Goal: Task Accomplishment & Management: Complete application form

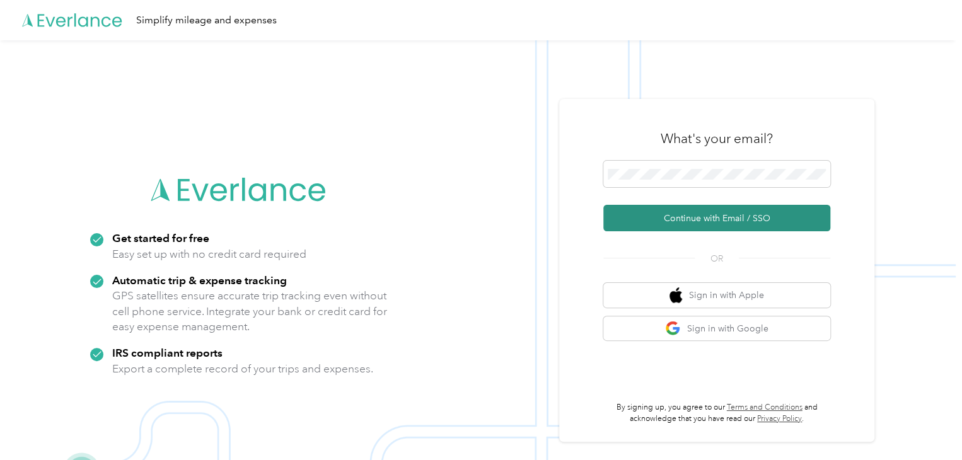
click at [717, 220] on button "Continue with Email / SSO" at bounding box center [716, 218] width 227 height 26
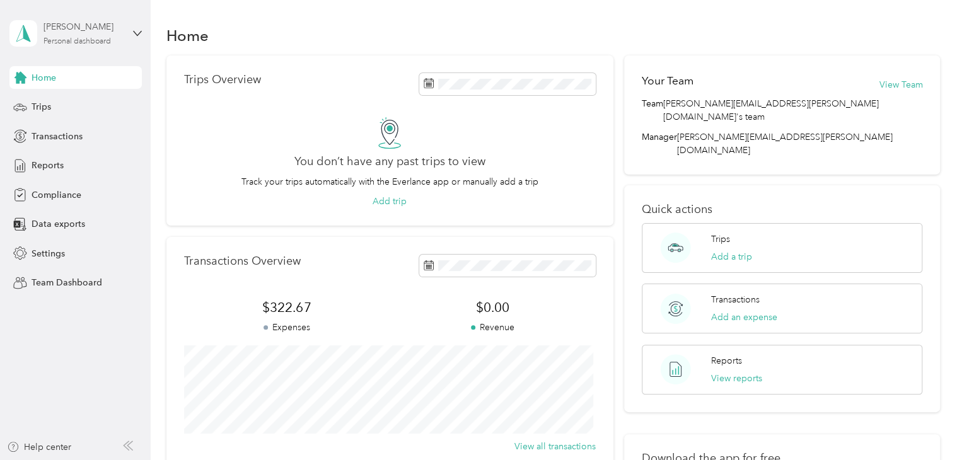
click at [90, 31] on div "[PERSON_NAME]" at bounding box center [83, 26] width 79 height 13
click at [111, 329] on aside "[PERSON_NAME] Personal dashboard Home Trips Transactions Reports Compliance Dat…" at bounding box center [75, 230] width 151 height 460
click at [45, 195] on span "Compliance" at bounding box center [57, 195] width 50 height 13
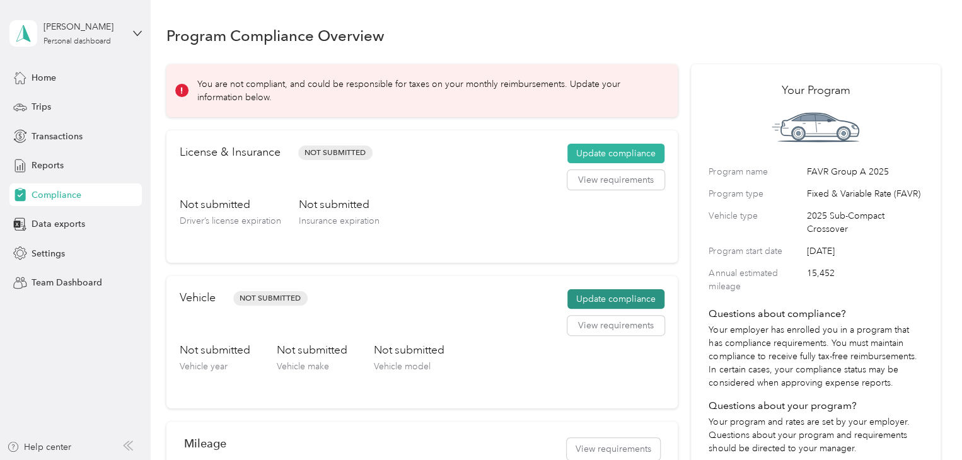
click at [586, 300] on button "Update compliance" at bounding box center [616, 299] width 97 height 20
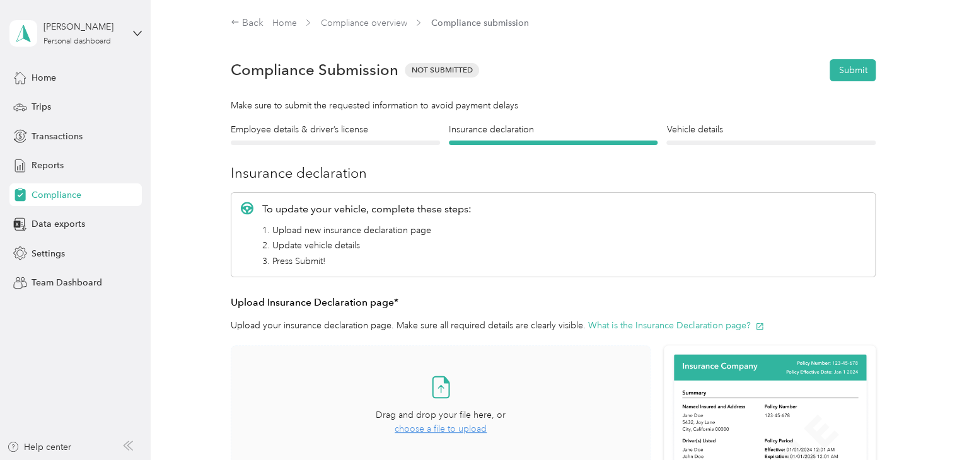
click at [438, 387] on icon at bounding box center [441, 389] width 6 height 8
click at [318, 142] on div at bounding box center [335, 143] width 209 height 4
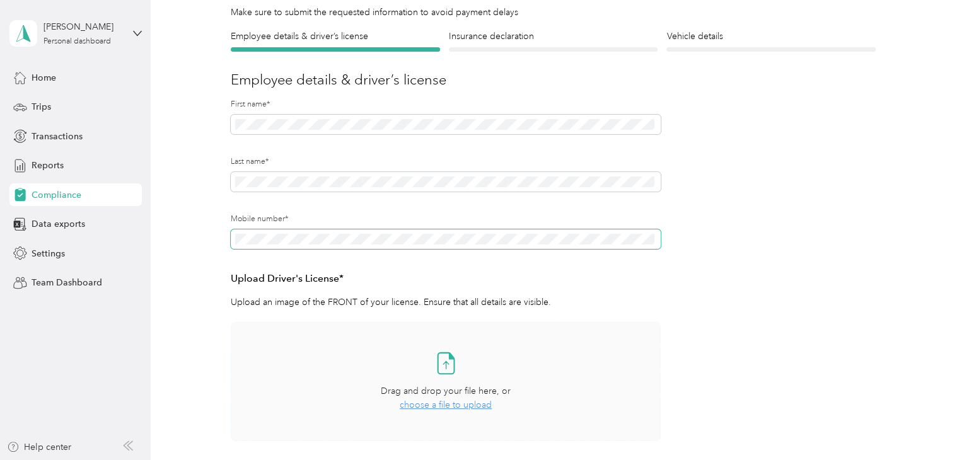
scroll to position [63, 0]
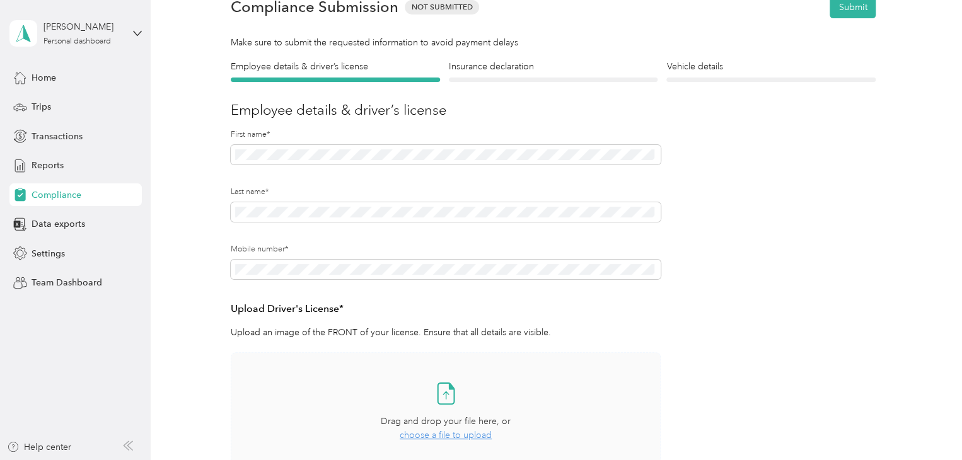
click at [446, 436] on span "choose a file to upload" at bounding box center [446, 435] width 92 height 11
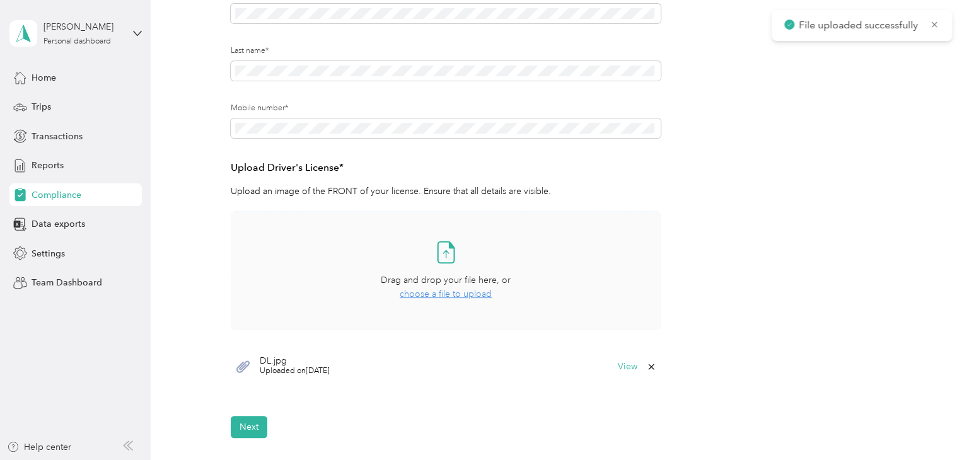
scroll to position [252, 0]
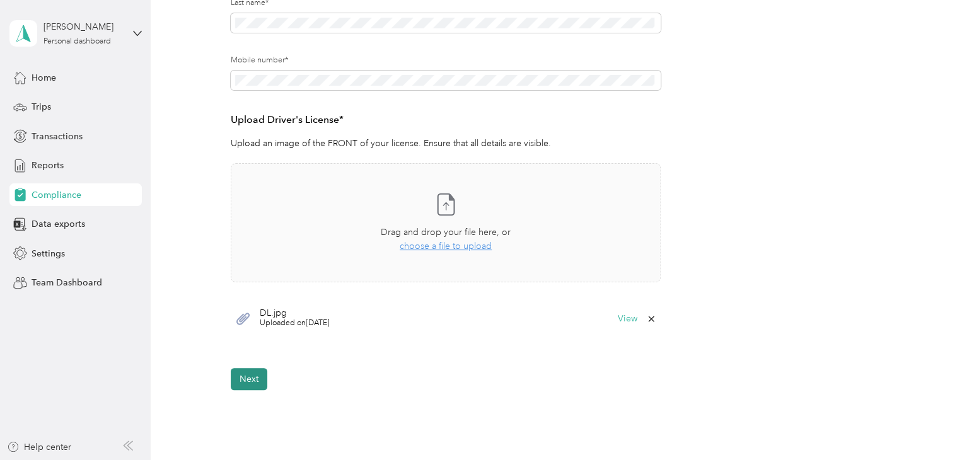
click at [249, 378] on button "Next" at bounding box center [249, 379] width 37 height 22
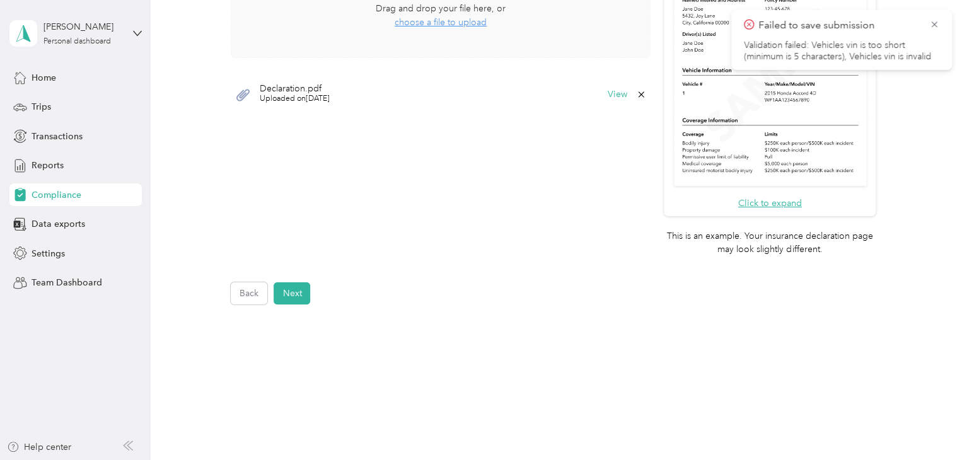
scroll to position [434, 0]
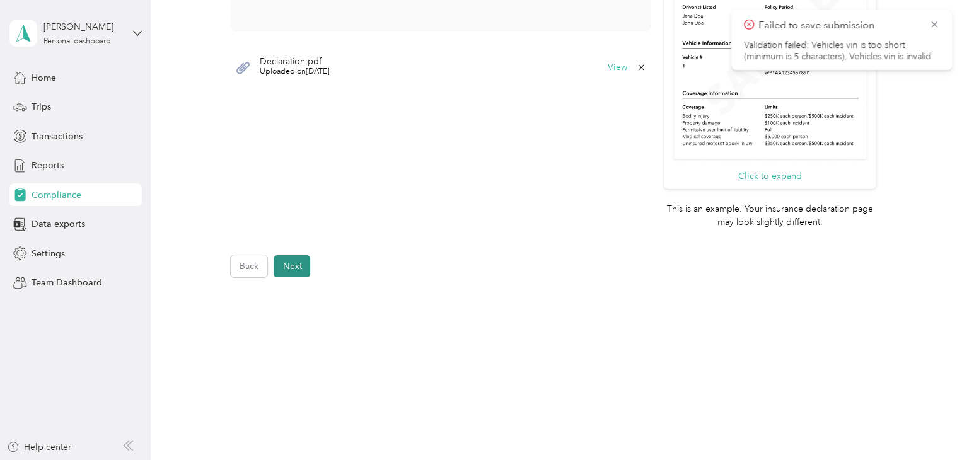
click at [291, 272] on button "Next" at bounding box center [292, 266] width 37 height 22
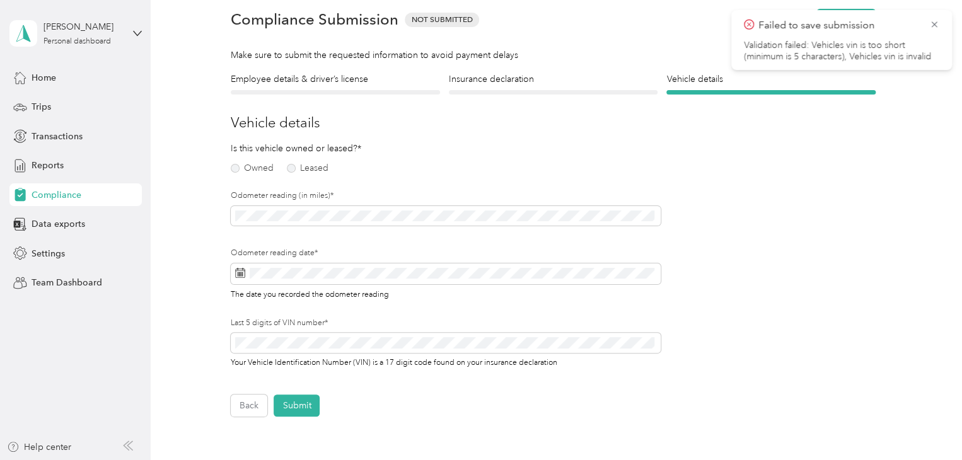
scroll to position [15, 0]
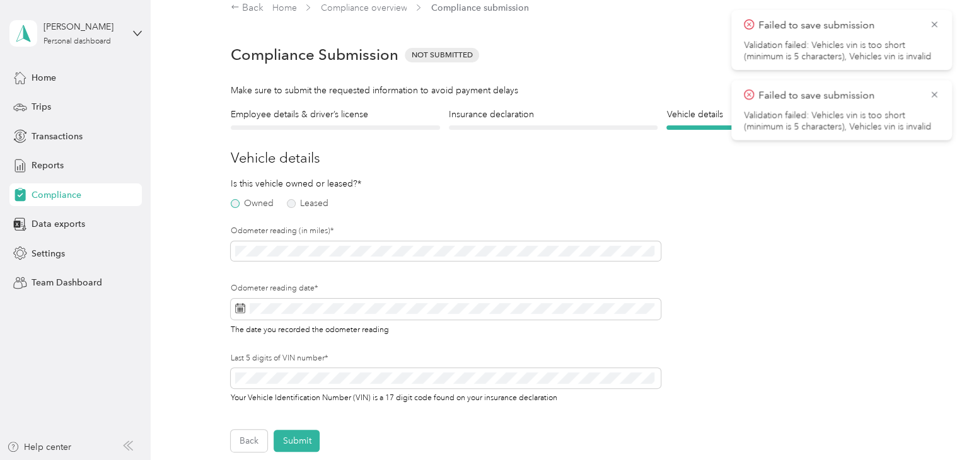
click at [234, 202] on label "Owned" at bounding box center [252, 203] width 43 height 9
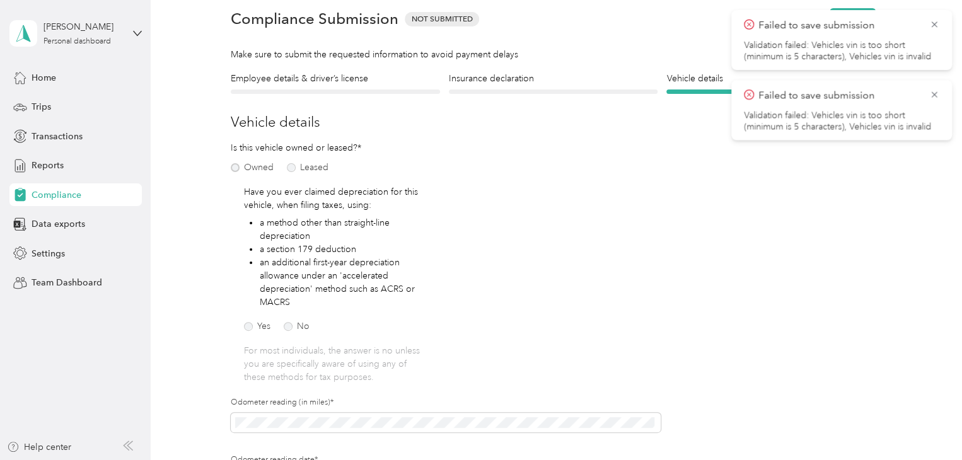
scroll to position [78, 0]
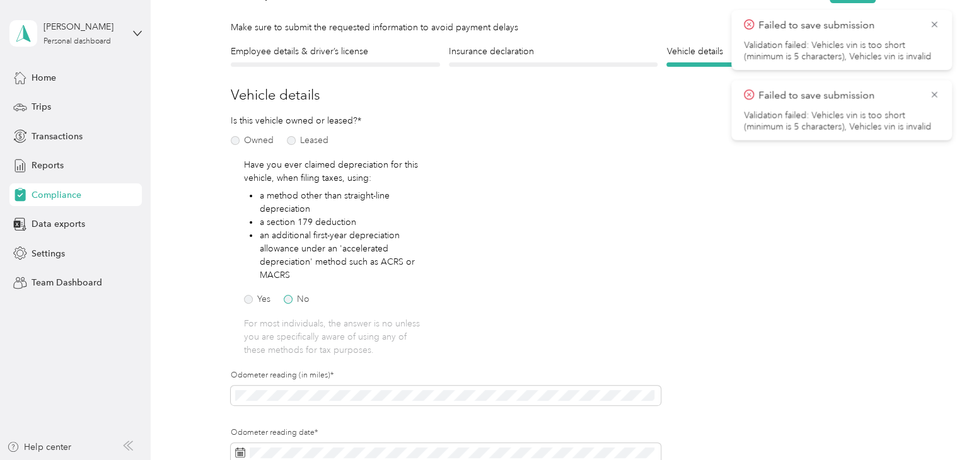
click at [287, 298] on label "No" at bounding box center [297, 299] width 26 height 9
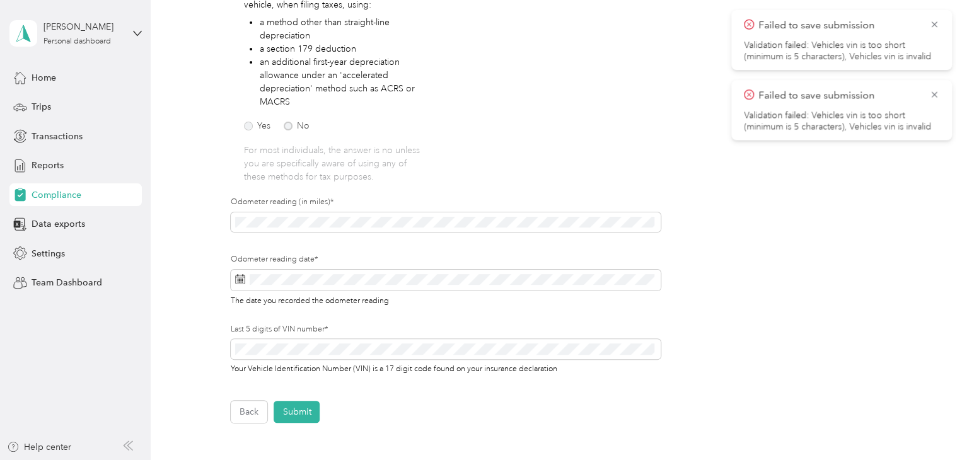
scroll to position [252, 0]
click at [240, 278] on icon at bounding box center [240, 279] width 10 height 10
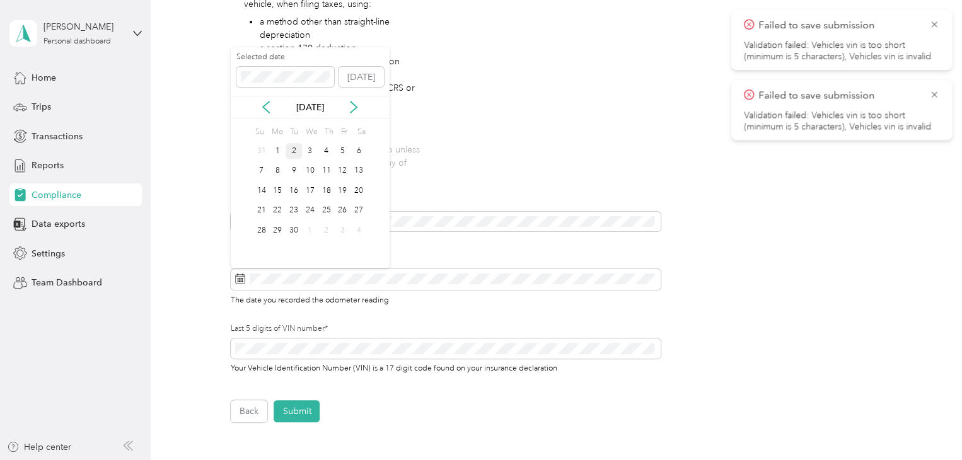
click at [295, 147] on div "2" at bounding box center [294, 151] width 16 height 16
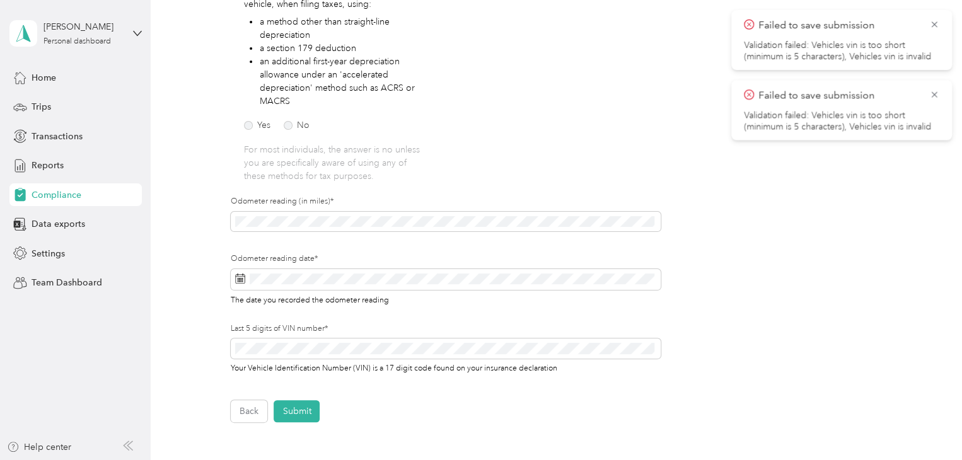
click at [385, 407] on div "Back Submit" at bounding box center [553, 411] width 645 height 22
click at [299, 408] on button "Submit" at bounding box center [297, 411] width 46 height 22
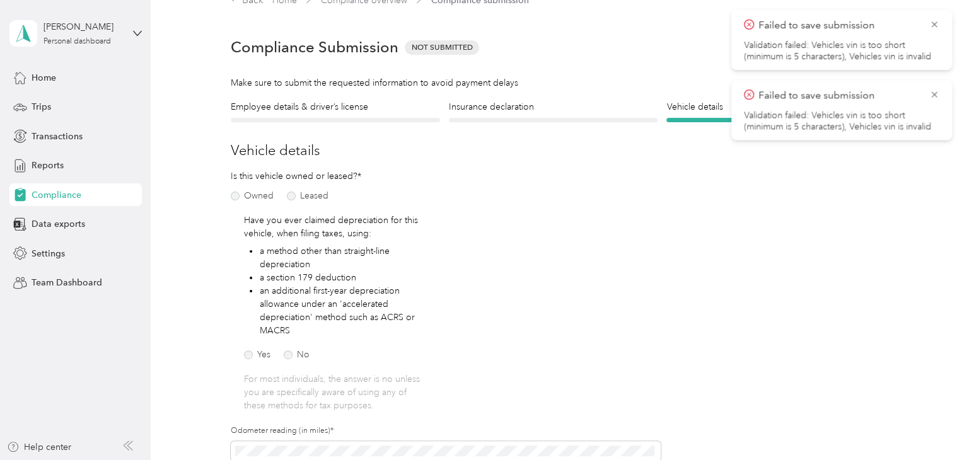
scroll to position [15, 0]
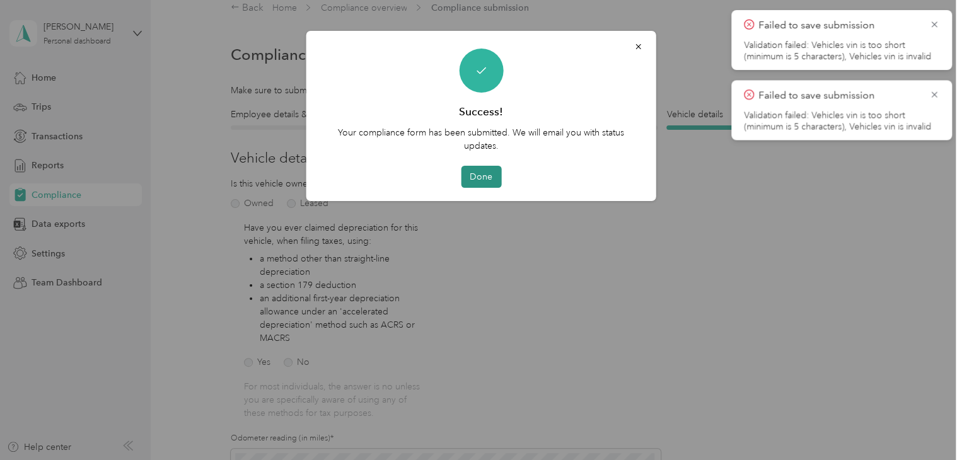
click at [490, 168] on button "Done" at bounding box center [481, 177] width 40 height 22
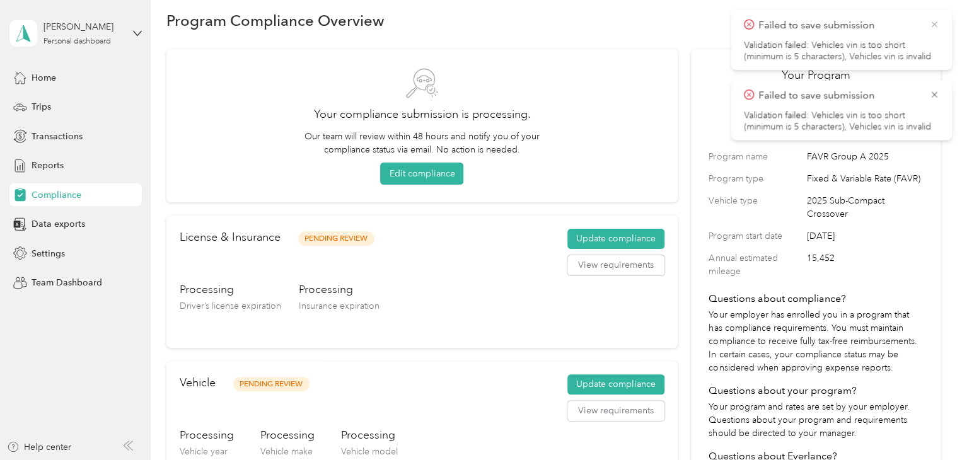
click at [933, 23] on icon at bounding box center [934, 24] width 6 height 6
click at [928, 23] on span "Failed to save submission" at bounding box center [841, 26] width 195 height 16
click at [931, 23] on icon at bounding box center [934, 24] width 10 height 11
